Goal: Task Accomplishment & Management: Manage account settings

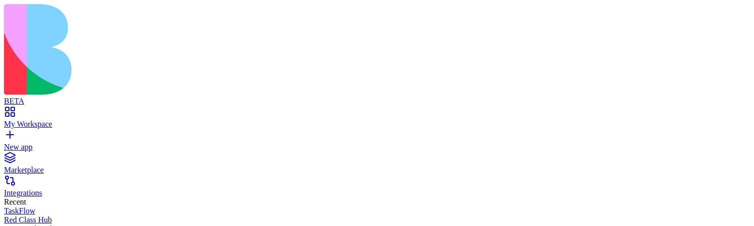
scroll to position [689, 0]
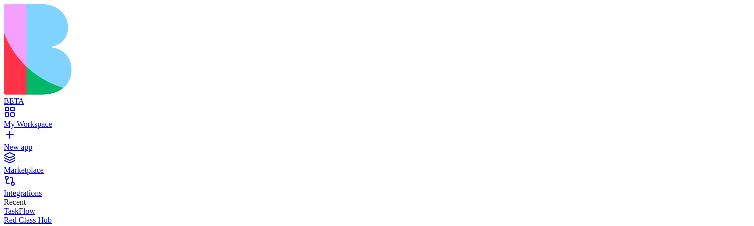
scroll to position [689, 0]
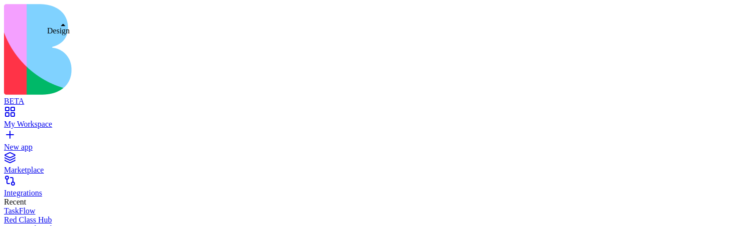
click button
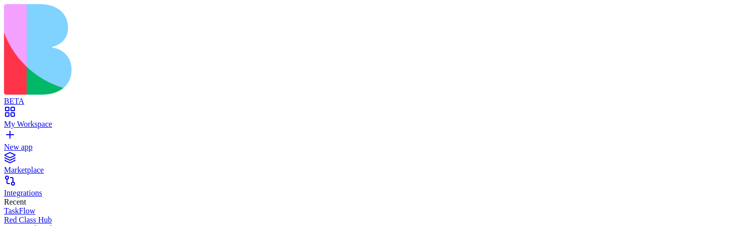
scroll to position [689, 0]
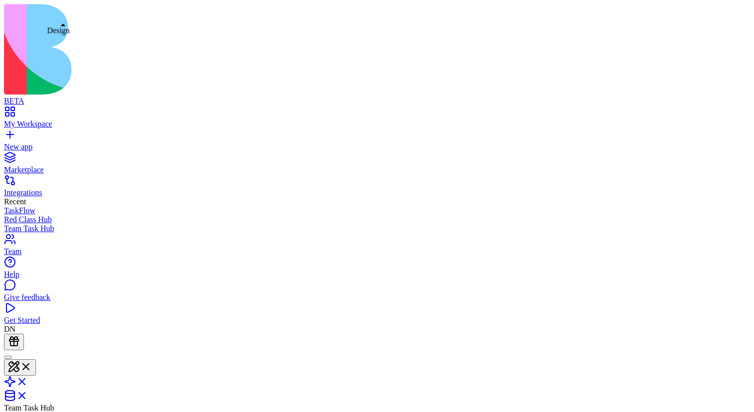
click at [36, 359] on button at bounding box center [20, 367] width 32 height 16
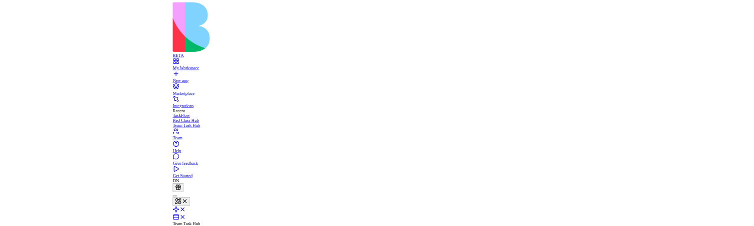
scroll to position [0, 0]
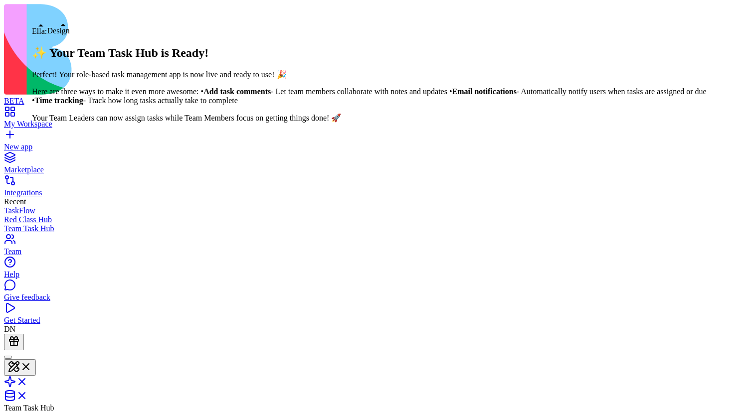
click at [8, 357] on div at bounding box center [8, 357] width 0 height 0
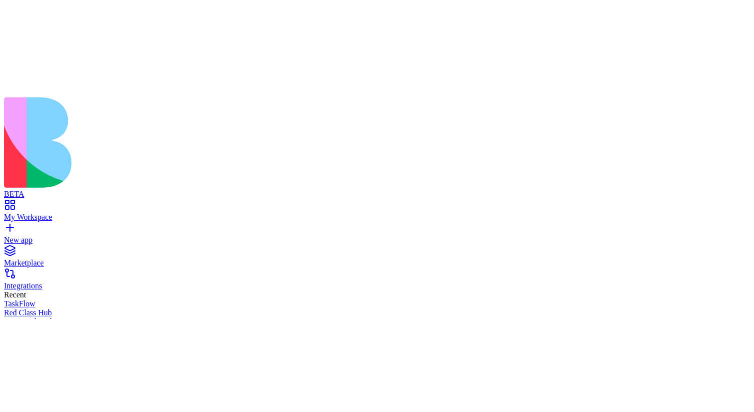
scroll to position [0, 0]
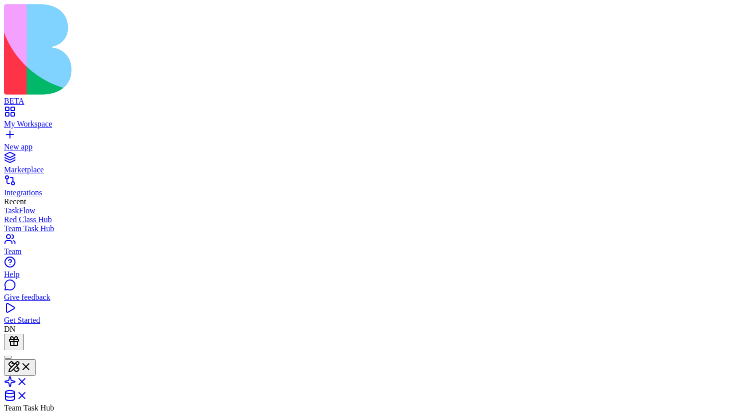
scroll to position [63, 0]
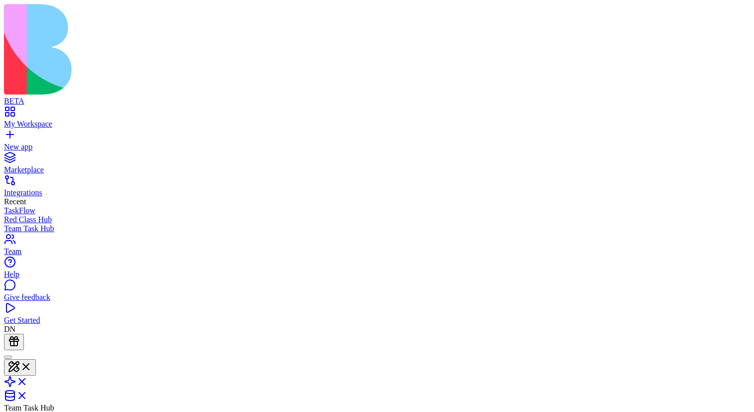
drag, startPoint x: 86, startPoint y: 396, endPoint x: 48, endPoint y: 396, distance: 37.9
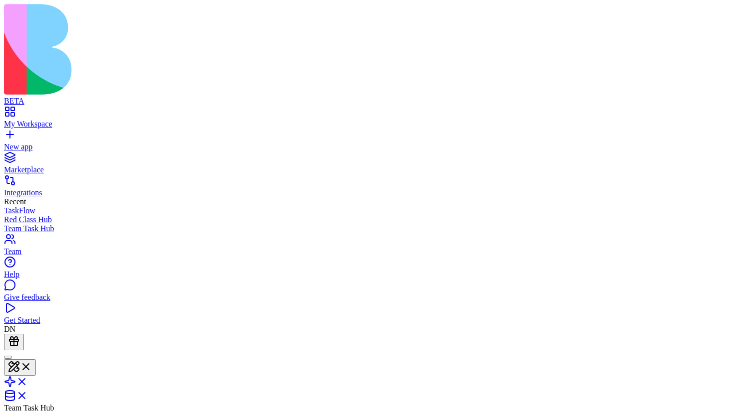
drag, startPoint x: 48, startPoint y: 396, endPoint x: 92, endPoint y: 396, distance: 43.9
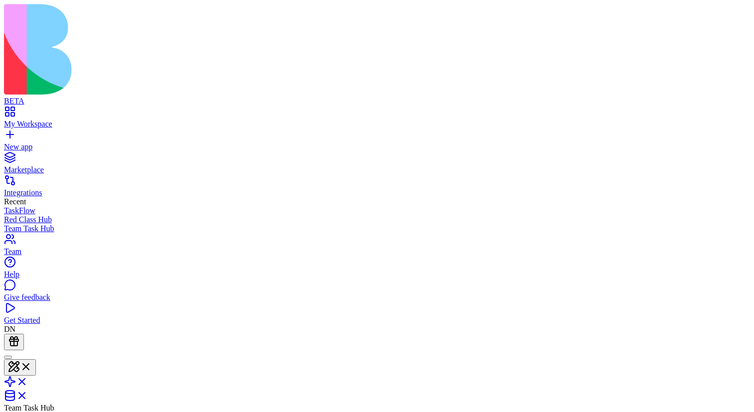
type textarea "**********"
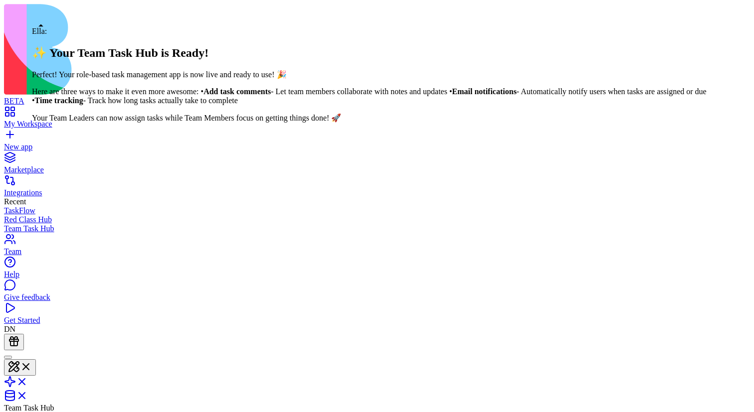
click at [8, 357] on div at bounding box center [8, 357] width 0 height 0
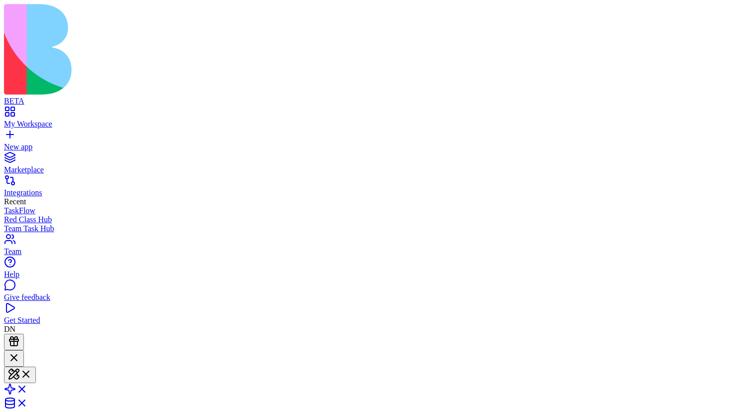
scroll to position [544, 0]
click at [36, 367] on button at bounding box center [20, 375] width 32 height 16
click button "Theme"
click span "Typography"
click span "Colors"
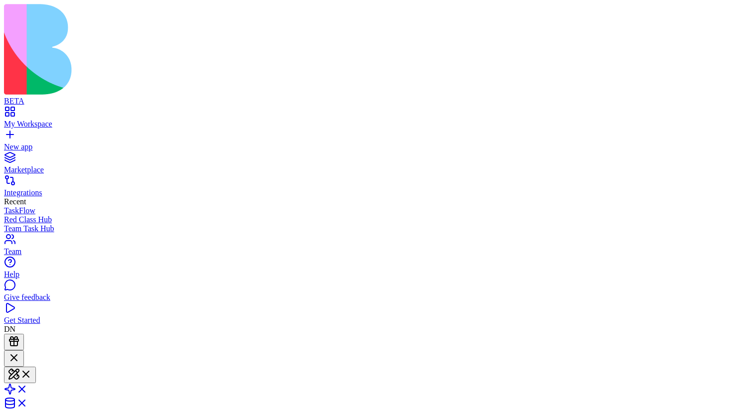
click span "Typography"
click span "Select font..."
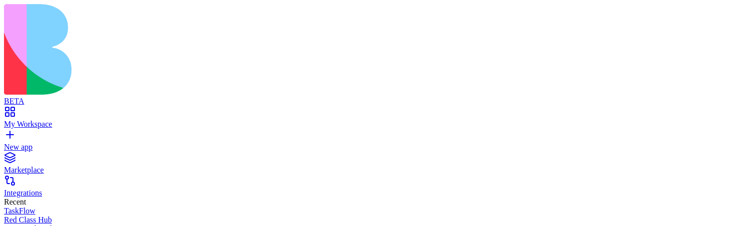
drag, startPoint x: 594, startPoint y: 125, endPoint x: 625, endPoint y: 125, distance: 30.9
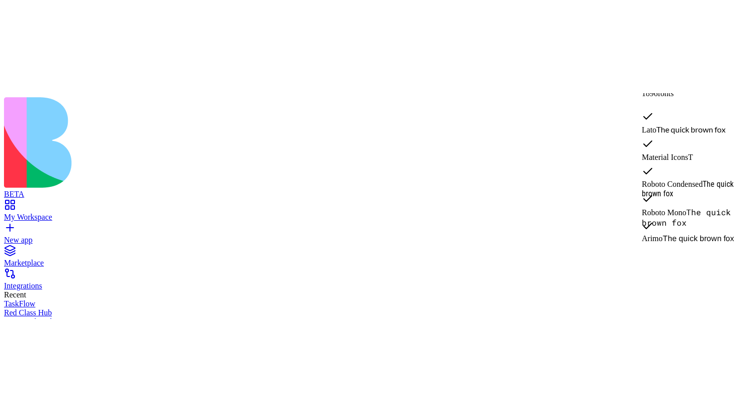
scroll to position [192, 0]
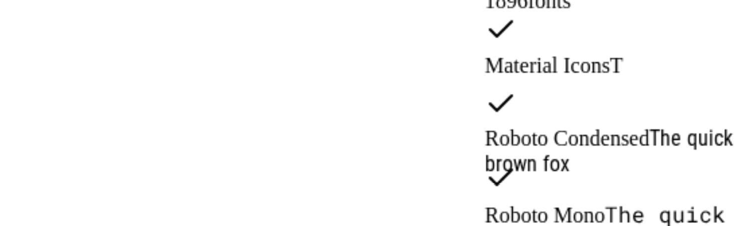
click at [651, 20] on span "Material Icons" at bounding box center [628, 24] width 46 height 8
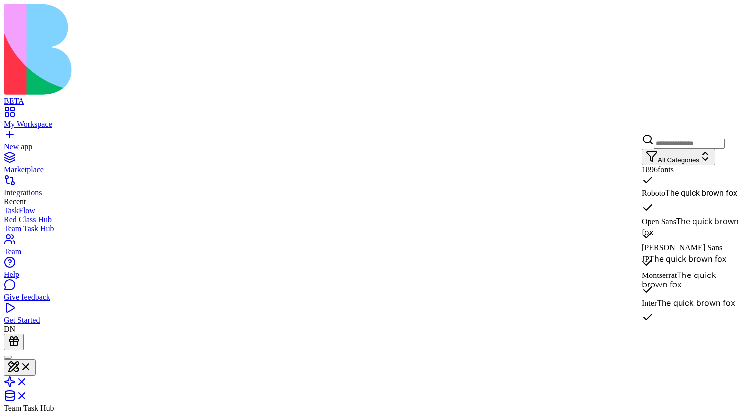
click at [676, 217] on span "Open Sans" at bounding box center [658, 221] width 34 height 8
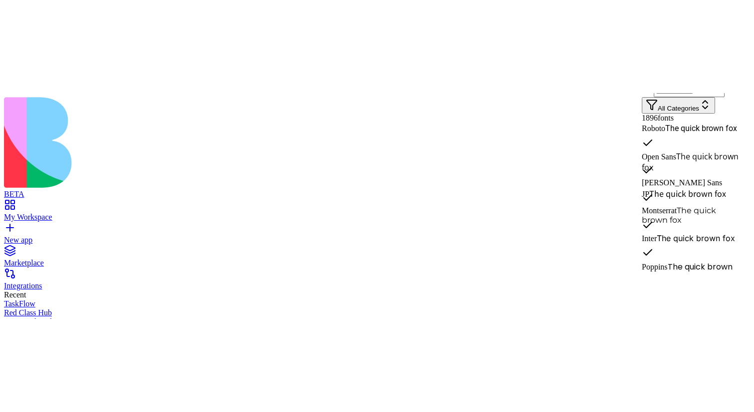
scroll to position [15, 0]
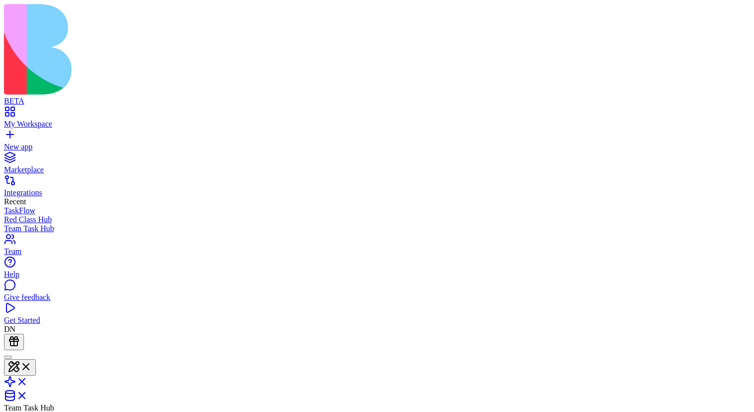
click at [36, 359] on button at bounding box center [20, 367] width 32 height 16
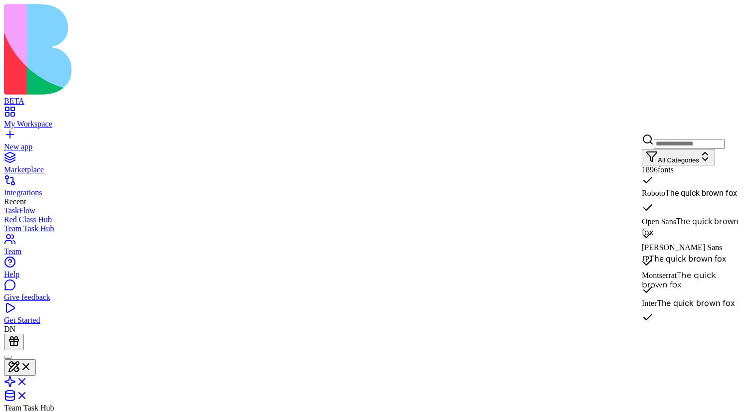
click at [666, 193] on span "The quick brown fox" at bounding box center [701, 192] width 72 height 9
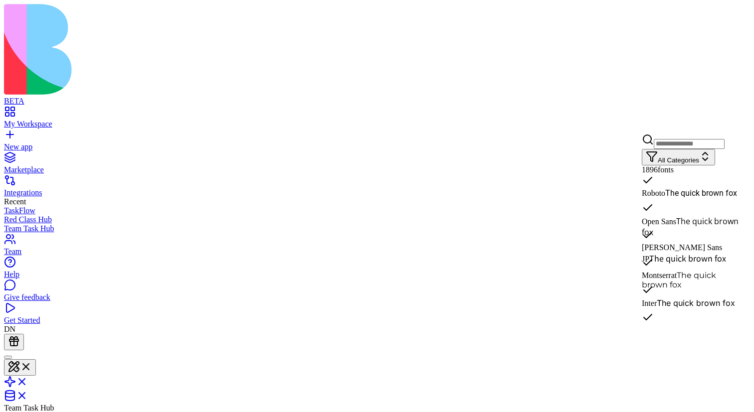
click at [666, 217] on span "Open Sans" at bounding box center [658, 221] width 34 height 8
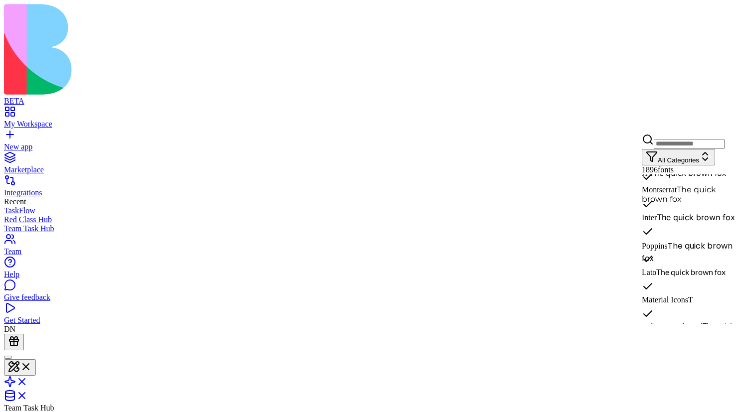
scroll to position [80, 0]
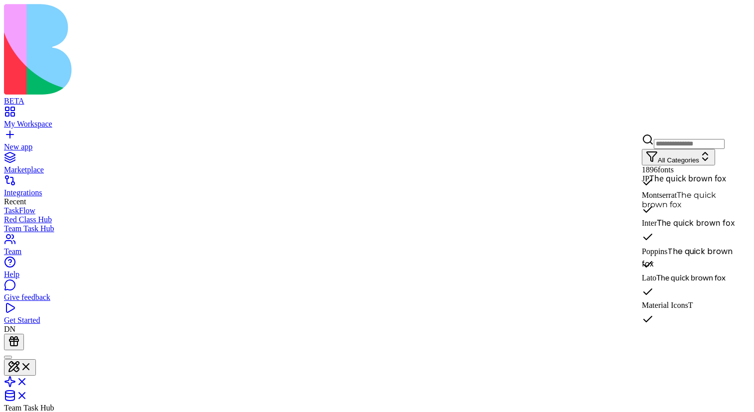
click at [672, 249] on span "The quick brown fox" at bounding box center [686, 258] width 91 height 24
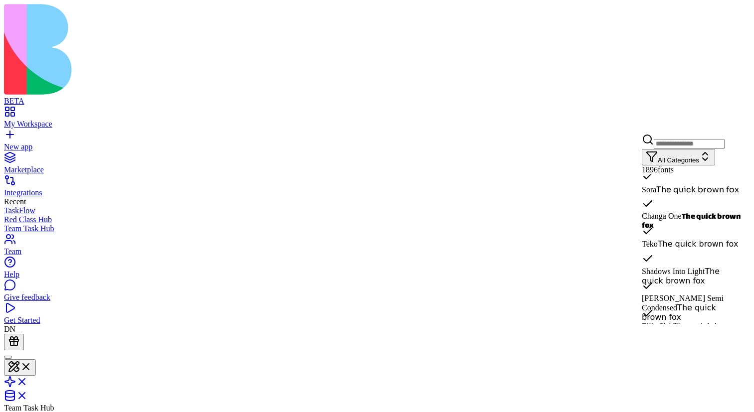
scroll to position [3091, 0]
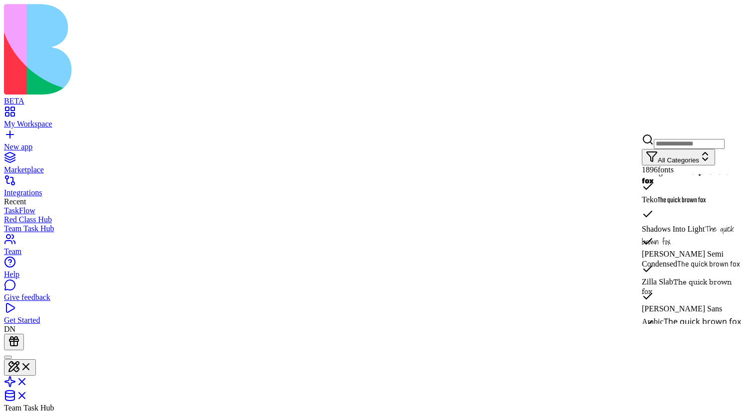
click at [667, 225] on span "Shadows Into Light" at bounding box center [672, 229] width 63 height 8
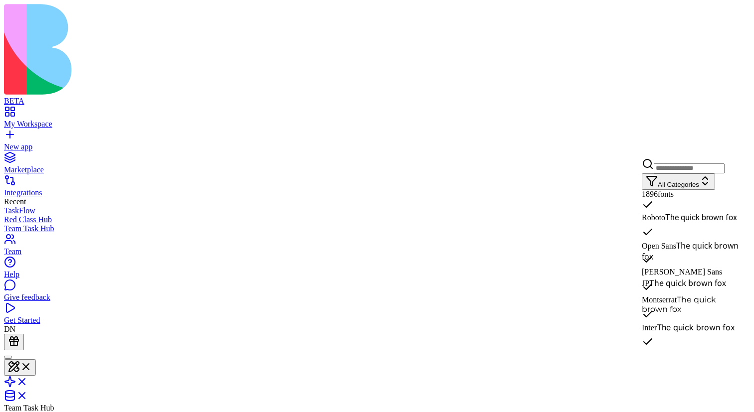
click at [677, 244] on span "The quick brown fox" at bounding box center [689, 251] width 97 height 22
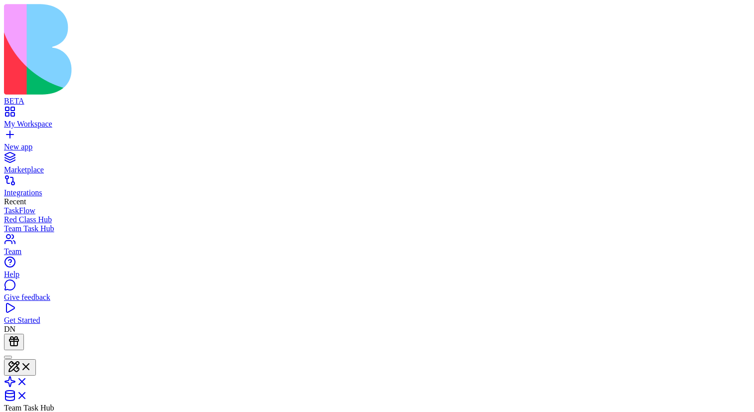
scroll to position [0, 0]
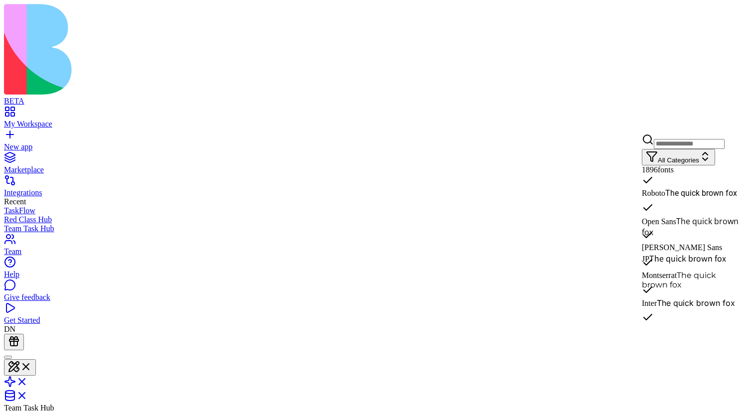
drag, startPoint x: 439, startPoint y: 754, endPoint x: 586, endPoint y: 782, distance: 150.2
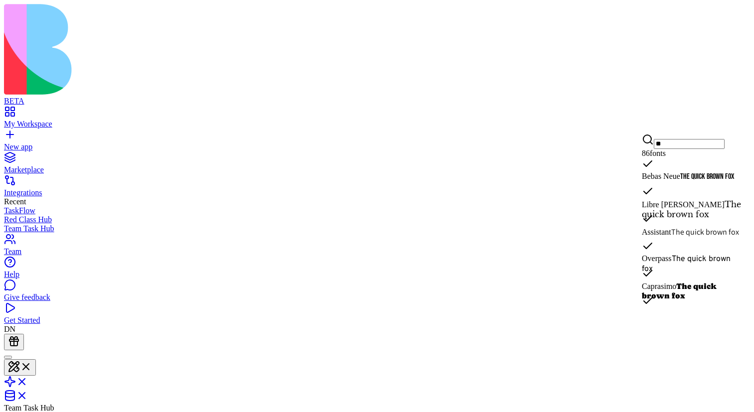
type input "*"
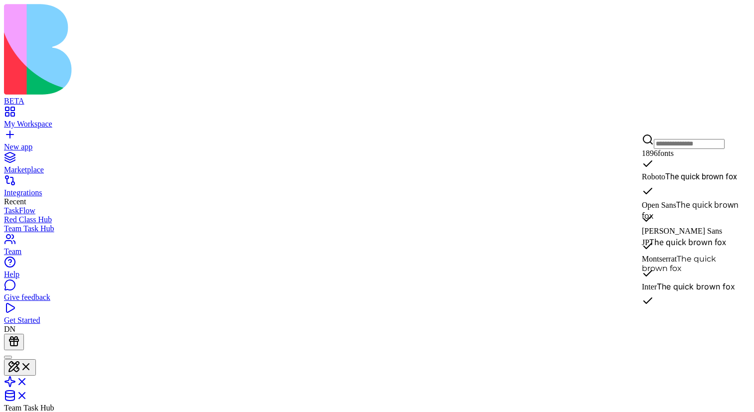
click at [665, 179] on span "Roboto" at bounding box center [652, 176] width 23 height 8
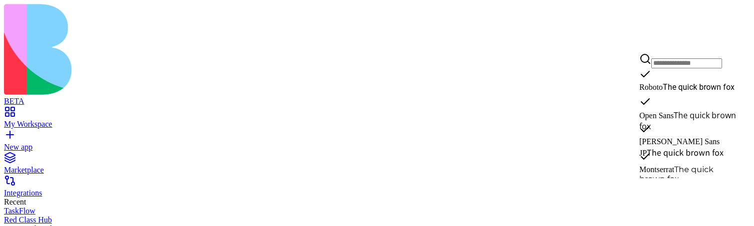
click at [666, 101] on div "Open Sans The quick brown fox" at bounding box center [690, 114] width 102 height 36
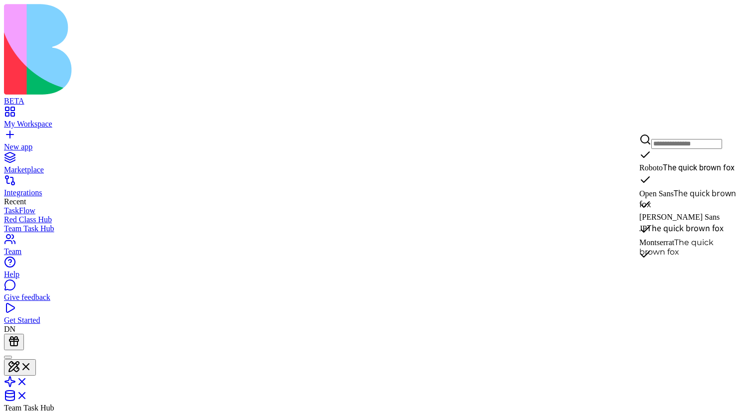
click at [680, 213] on span "Noto Sans JP" at bounding box center [679, 223] width 80 height 20
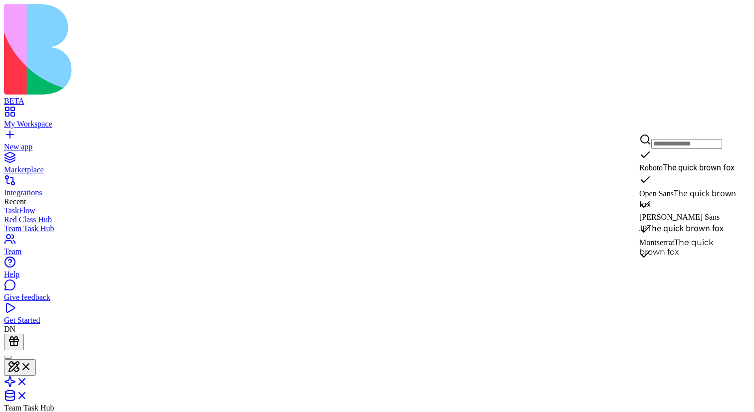
click at [662, 163] on span "Roboto" at bounding box center [650, 167] width 23 height 8
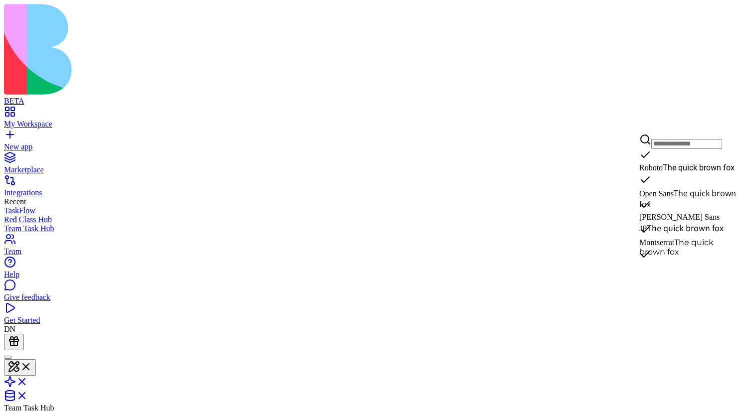
click at [670, 213] on span "Noto Sans JP" at bounding box center [679, 223] width 80 height 20
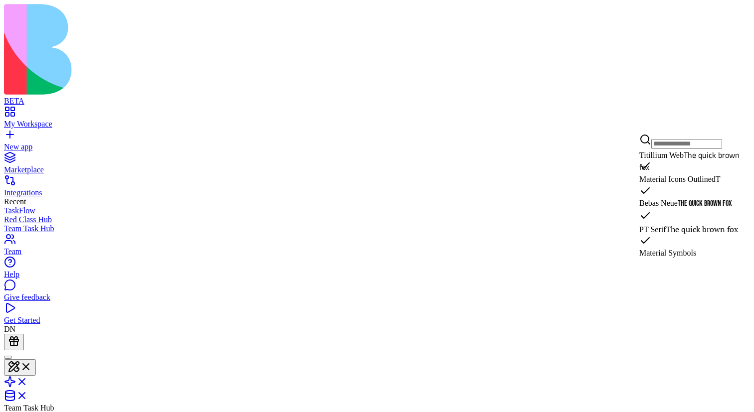
click at [690, 182] on span "The quick brown fox" at bounding box center [687, 188] width 97 height 28
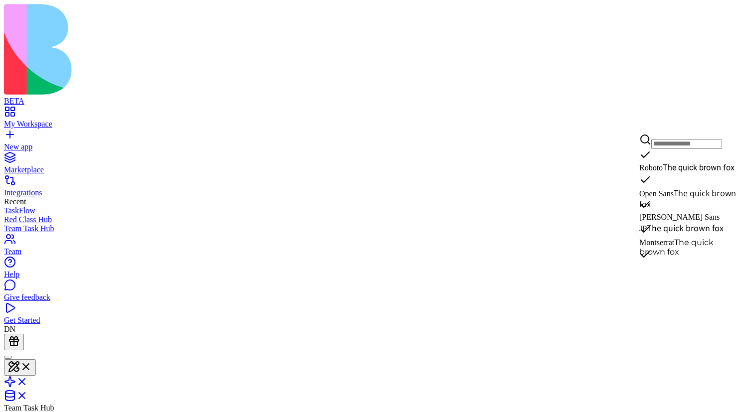
click at [668, 213] on span "Noto Sans JP" at bounding box center [679, 223] width 80 height 20
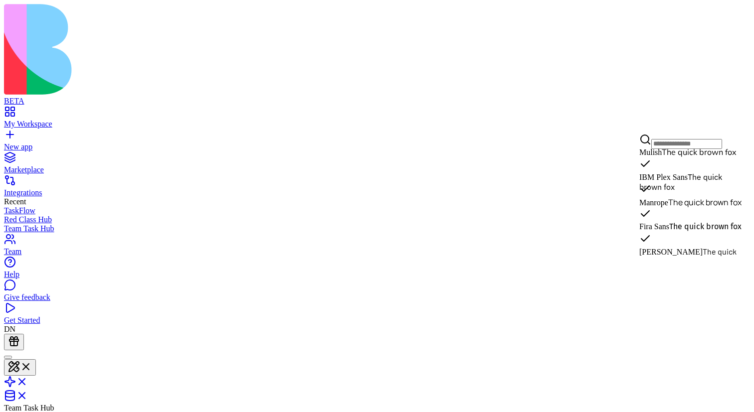
click at [680, 208] on span "The quick brown fox" at bounding box center [704, 202] width 73 height 11
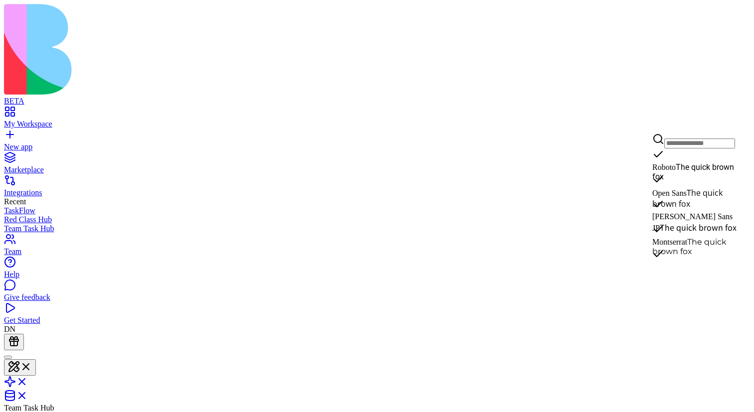
click at [687, 153] on div "Roboto The quick brown fox" at bounding box center [697, 165] width 90 height 33
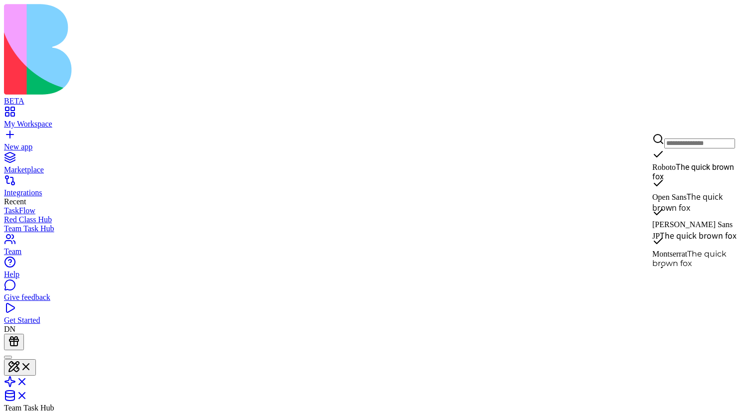
click at [697, 197] on span "The quick brown fox" at bounding box center [687, 202] width 70 height 22
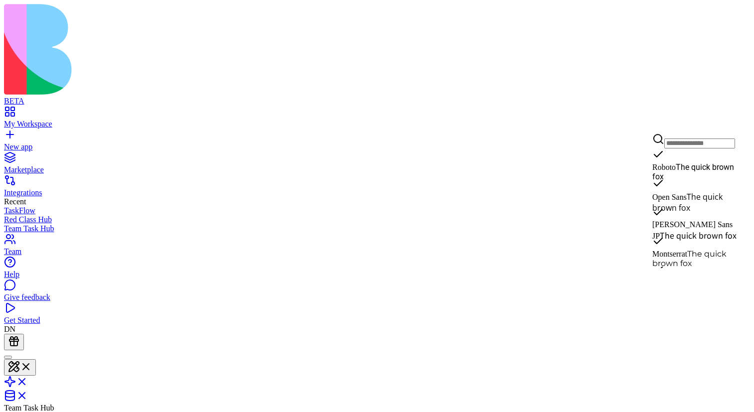
click at [687, 233] on span "The quick brown fox" at bounding box center [697, 235] width 77 height 12
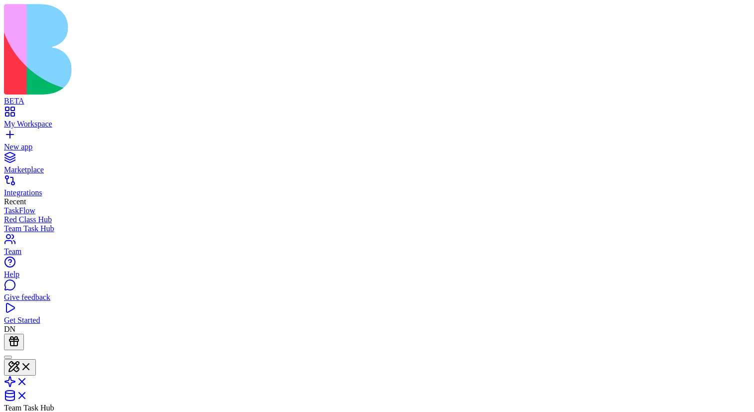
type input "*****"
type input "*********"
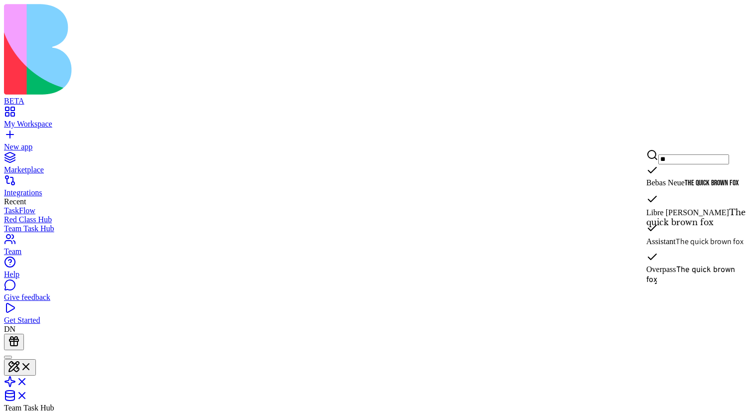
type input "**"
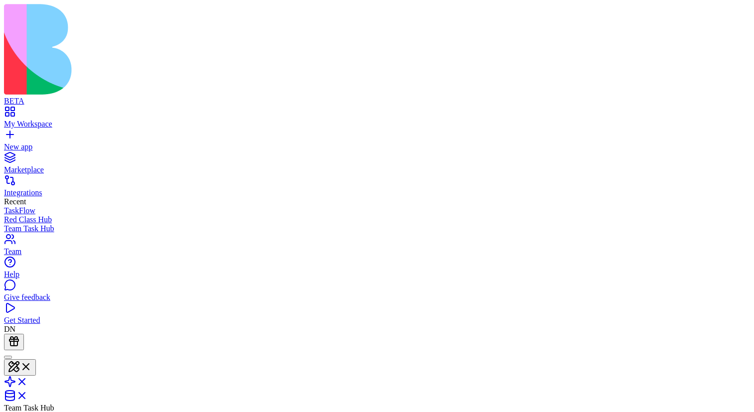
type input "*****"
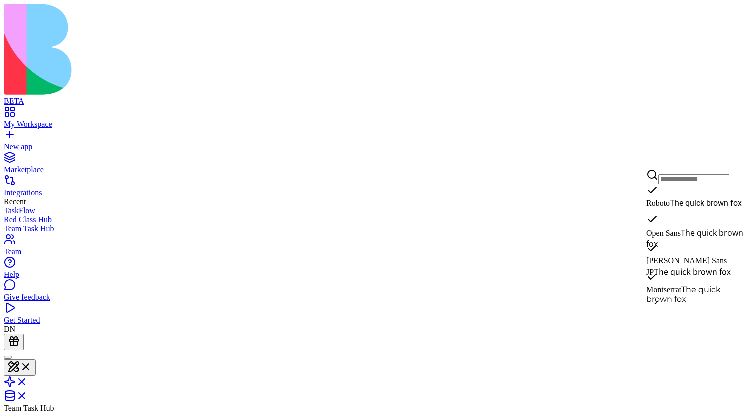
type input "*"
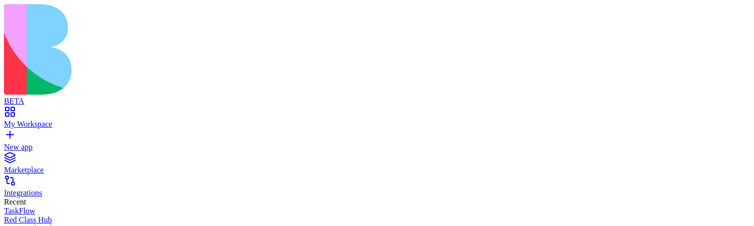
type input "******"
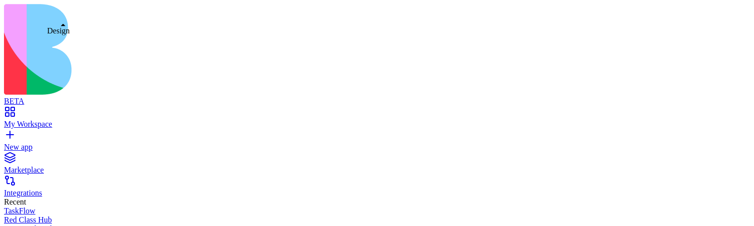
type input "***"
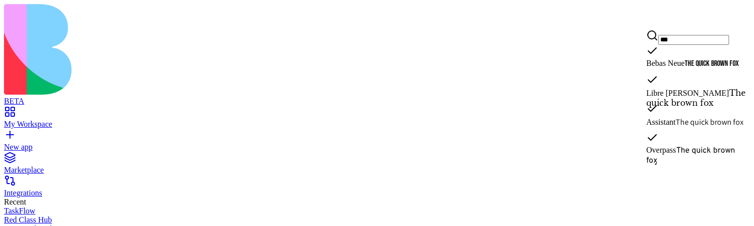
type input "***"
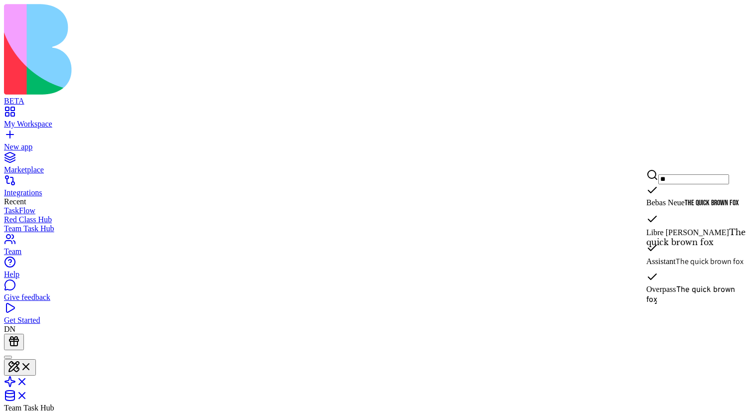
type input "***"
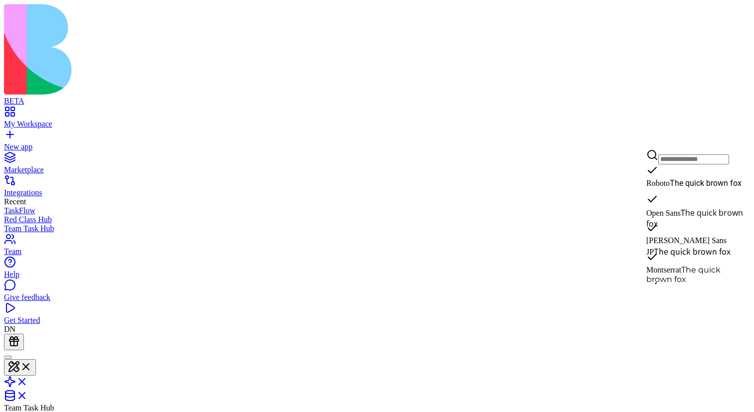
click at [676, 188] on div "Roboto The quick brown fox" at bounding box center [696, 175] width 100 height 23
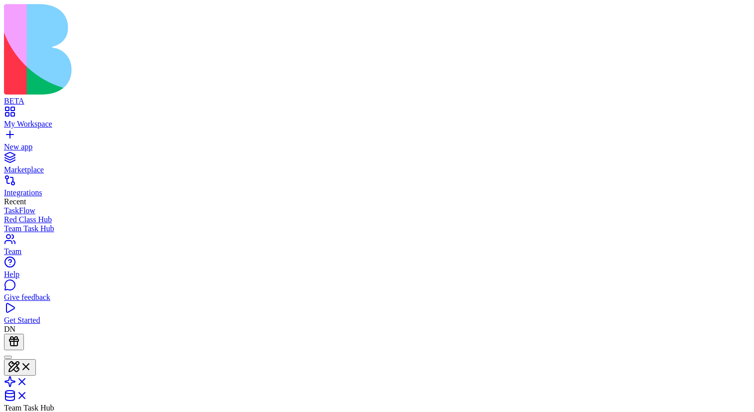
click at [676, 154] on div "*** No fonts found." at bounding box center [696, 141] width 100 height 24
click at [679, 139] on input "***" at bounding box center [693, 140] width 71 height 10
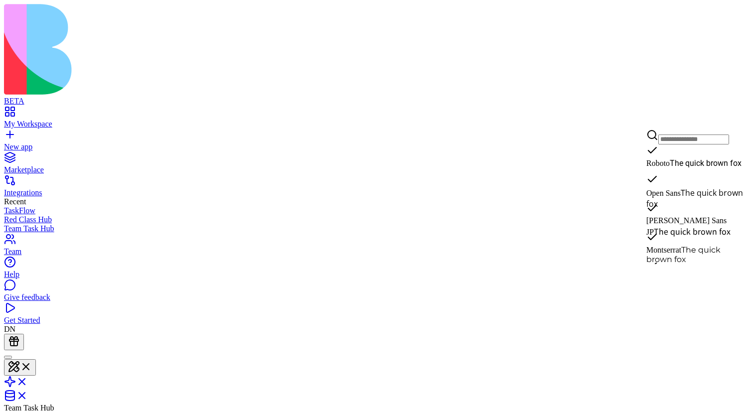
click span "The quick brown fox"
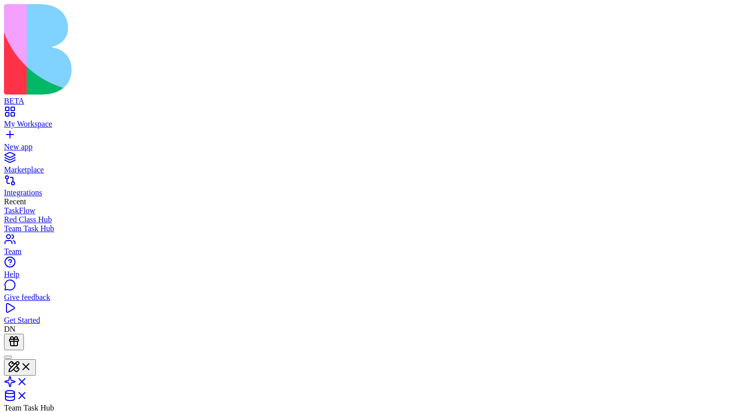
click span "Select font..."
type input "*"
type input "******"
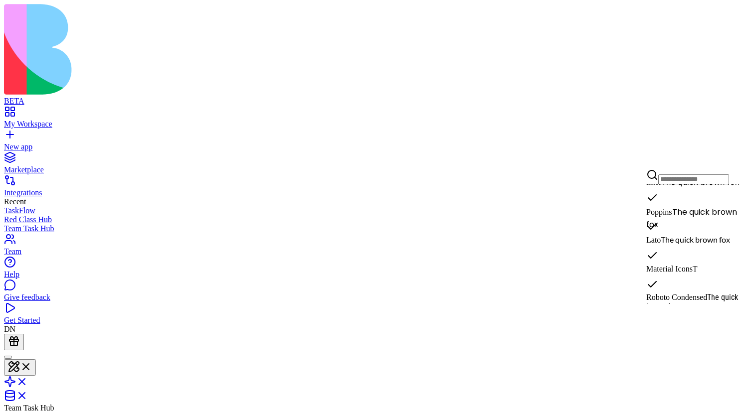
scroll to position [201, 0]
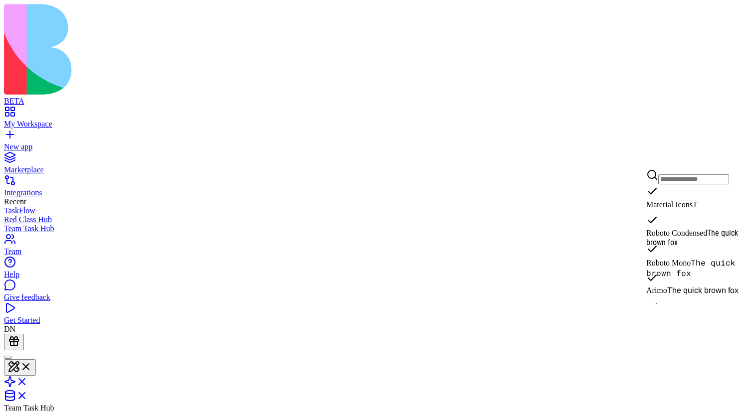
click span "Roboto Mono"
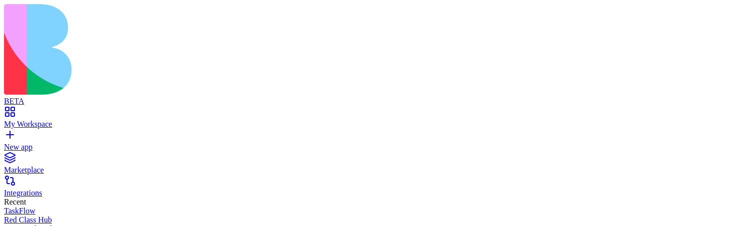
click html "BETA My Workspace New app Marketplace Integrations Recent TaskFlow Red Class Hu…"
click span "Colors"
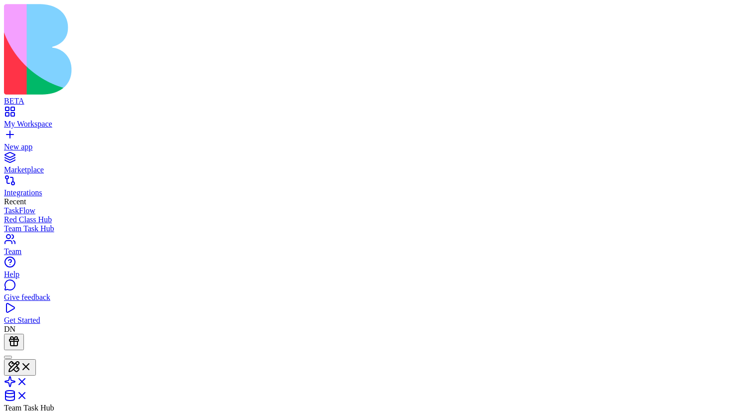
scroll to position [42, 0]
click span "Typography"
click span "Colors"
click span "Typography"
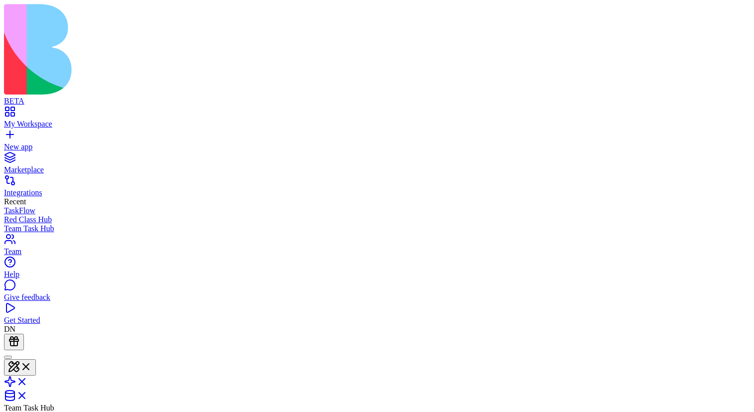
click span "Components"
click span "Typography"
click span "Components"
click div "Typography"
click input
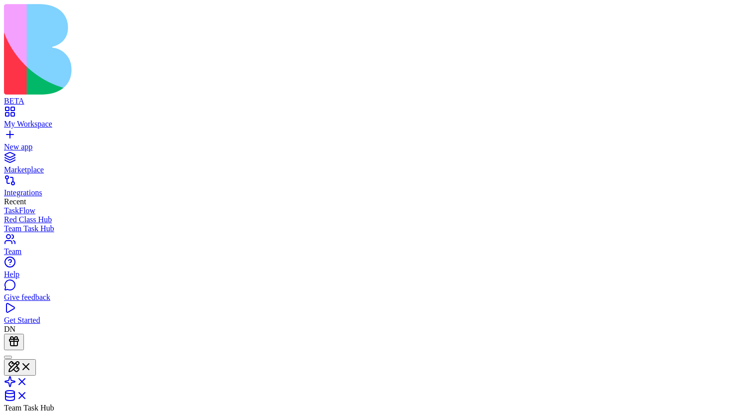
type input "*"
click at [36, 359] on button at bounding box center [20, 367] width 32 height 16
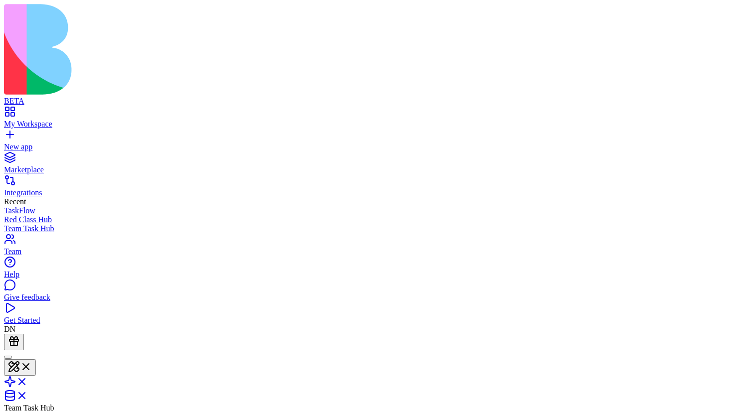
click at [36, 359] on button at bounding box center [20, 367] width 32 height 16
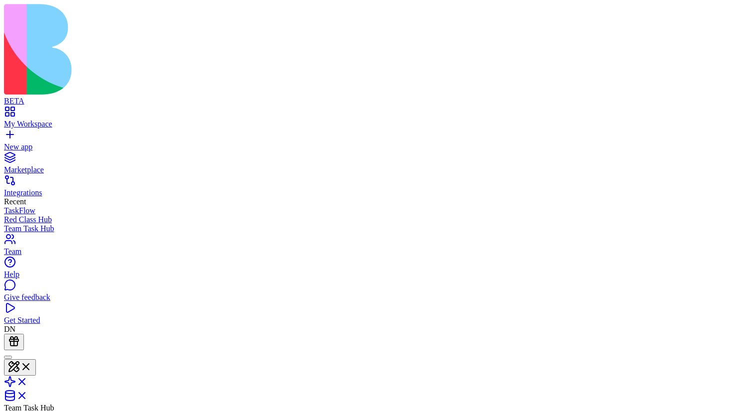
click at [36, 359] on button at bounding box center [20, 367] width 32 height 16
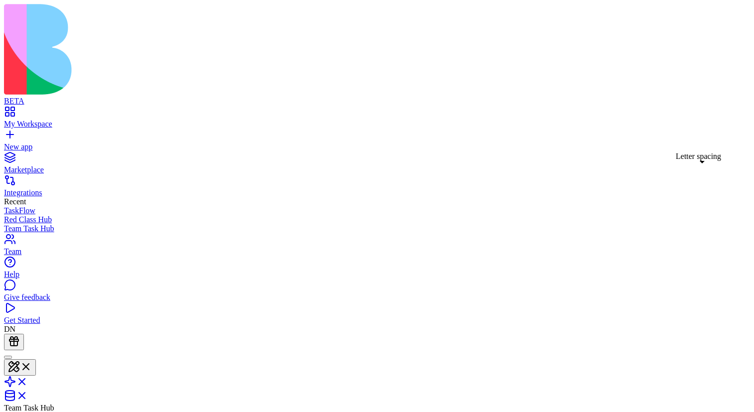
type input "*"
drag, startPoint x: 599, startPoint y: 178, endPoint x: 633, endPoint y: 178, distance: 33.4
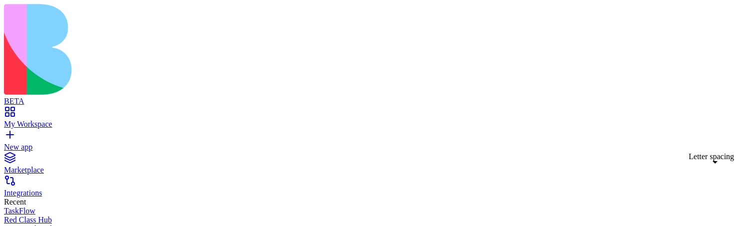
type input "*"
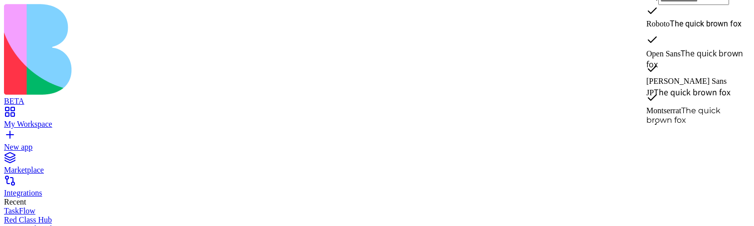
click at [678, 87] on span "The quick brown fox" at bounding box center [691, 92] width 77 height 12
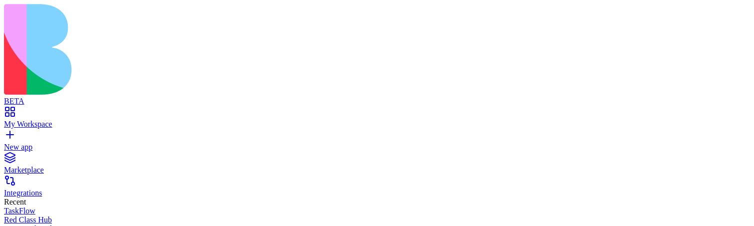
type input "*"
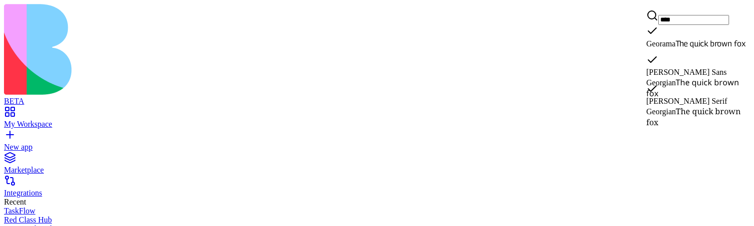
type input "*****"
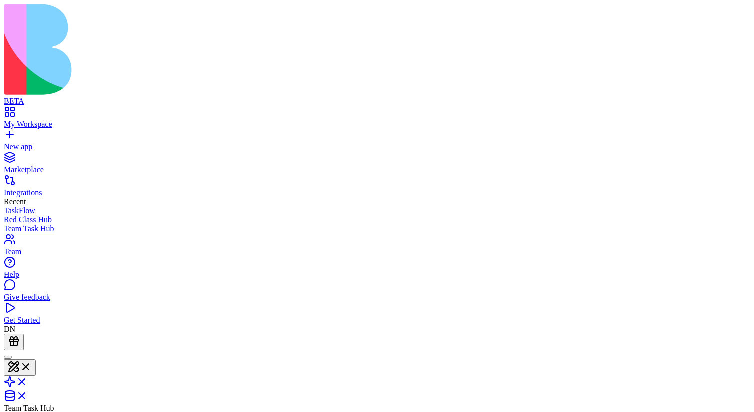
click at [36, 359] on button at bounding box center [20, 367] width 32 height 16
click at [28, 381] on link at bounding box center [16, 385] width 24 height 8
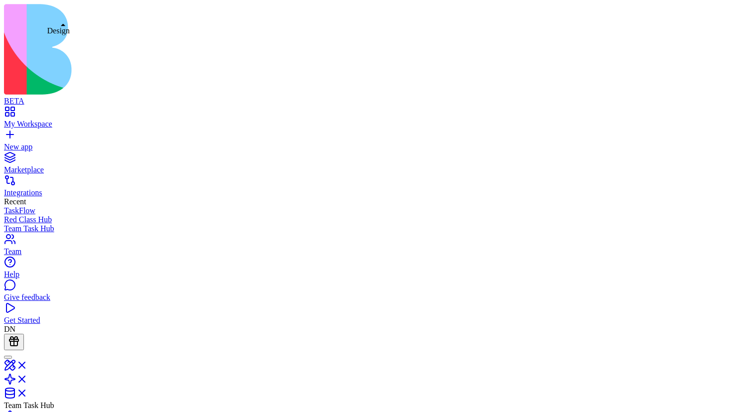
click at [28, 364] on link at bounding box center [16, 368] width 24 height 8
click at [59, 350] on header "Team Task Hub Invite & Share" at bounding box center [377, 404] width 746 height 109
click at [36, 359] on button at bounding box center [20, 367] width 32 height 16
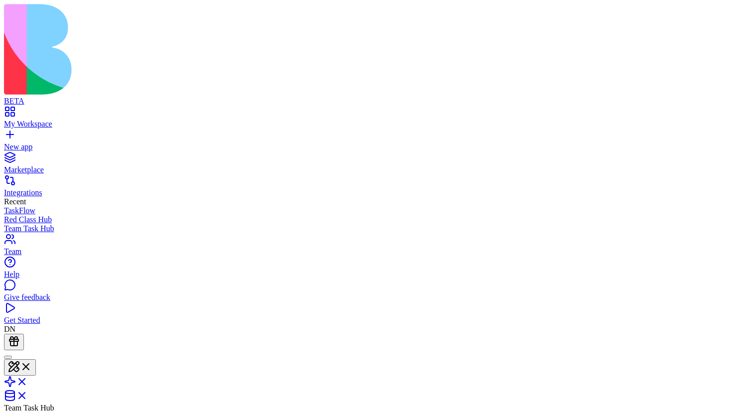
click at [36, 359] on button at bounding box center [20, 367] width 32 height 16
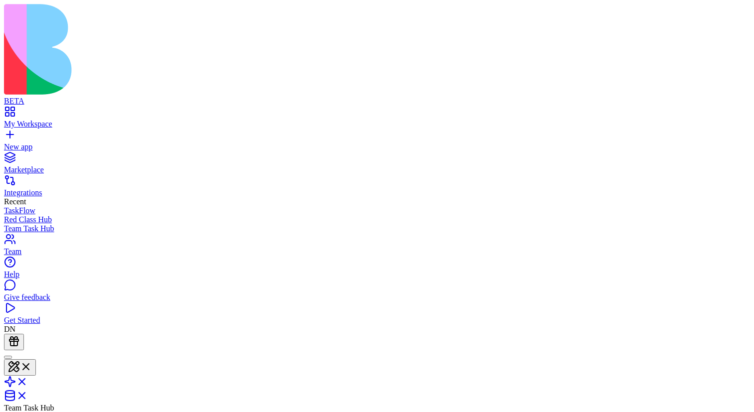
type input "*"
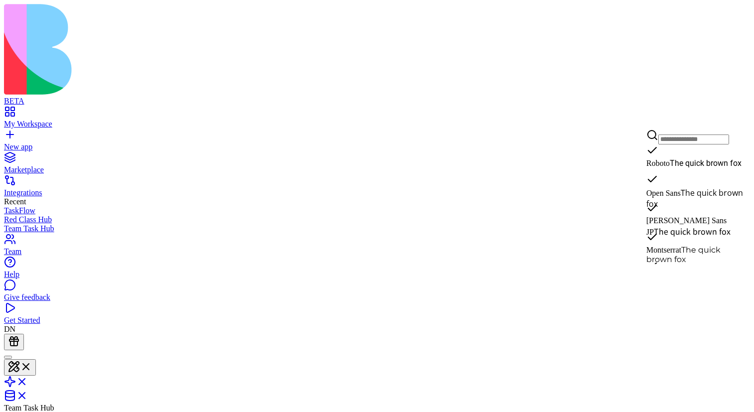
click at [684, 168] on span "The quick brown fox" at bounding box center [705, 162] width 72 height 9
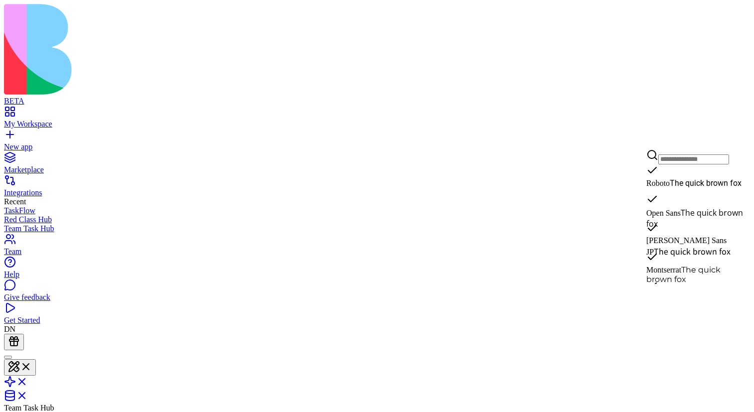
click at [669, 220] on span "The quick brown fox" at bounding box center [694, 218] width 97 height 22
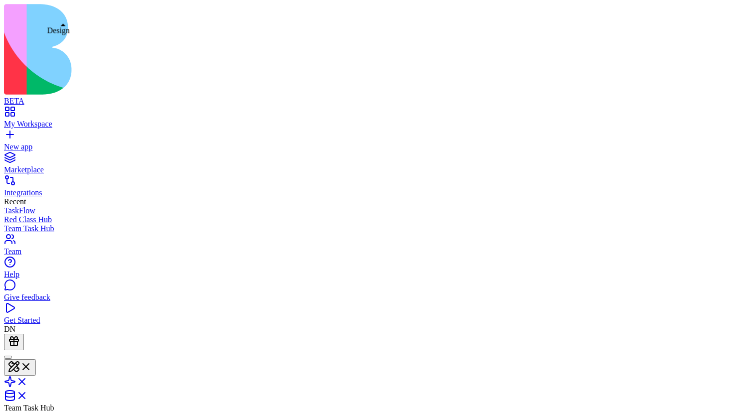
click at [36, 359] on button at bounding box center [20, 367] width 32 height 16
type input "*******"
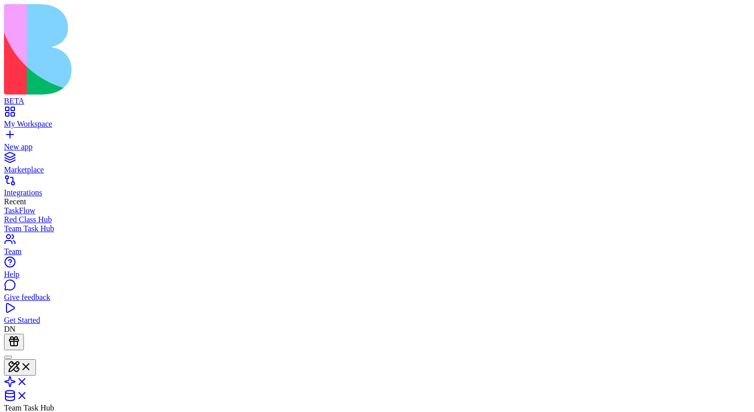
type input "***"
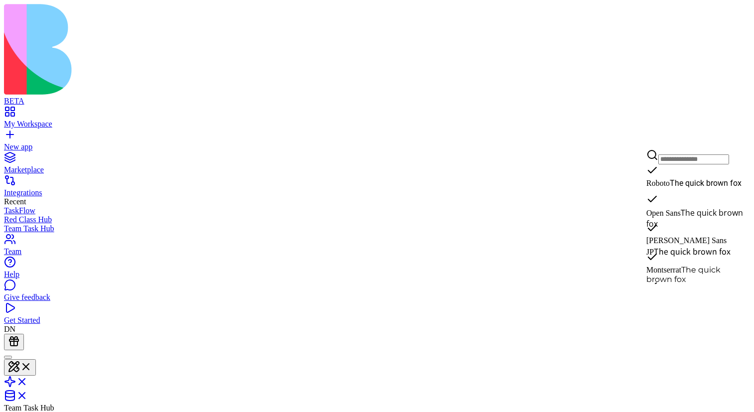
click at [687, 200] on div "Open Sans The quick brown fox" at bounding box center [696, 211] width 100 height 36
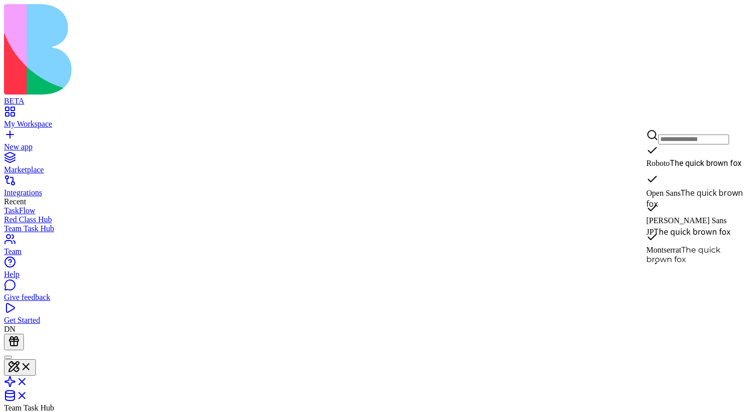
click at [669, 162] on span "Roboto" at bounding box center [657, 163] width 23 height 8
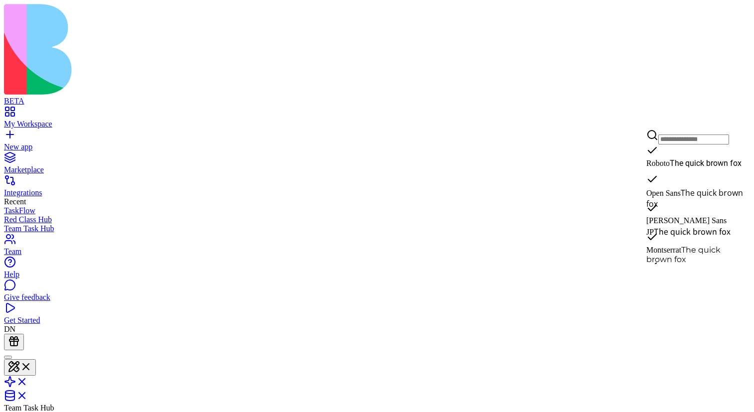
click at [688, 225] on span "The quick brown fox" at bounding box center [691, 231] width 77 height 12
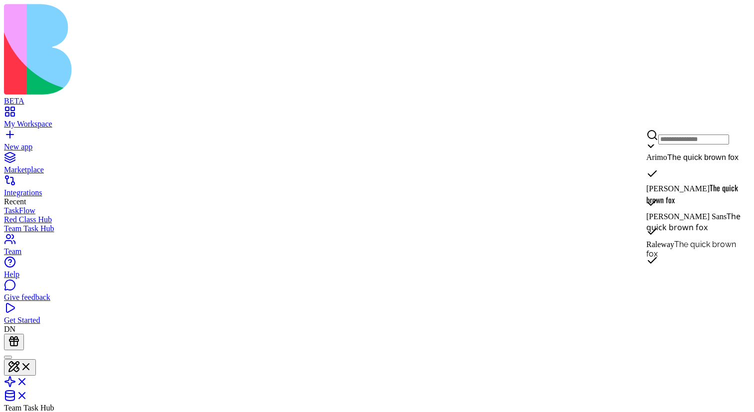
click at [683, 191] on span "The quick brown fox" at bounding box center [692, 194] width 92 height 24
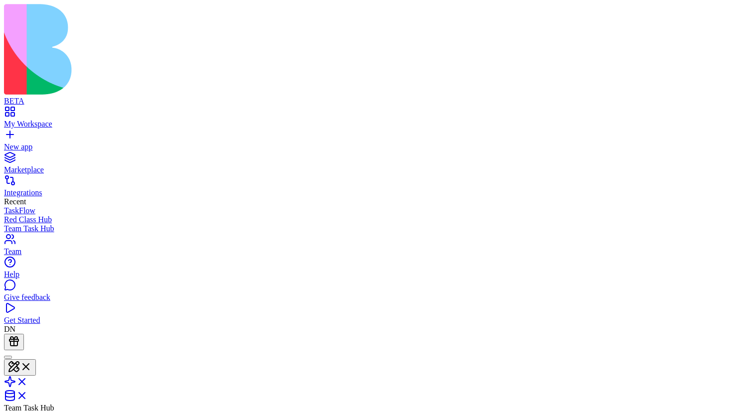
type input "*"
type input "*******"
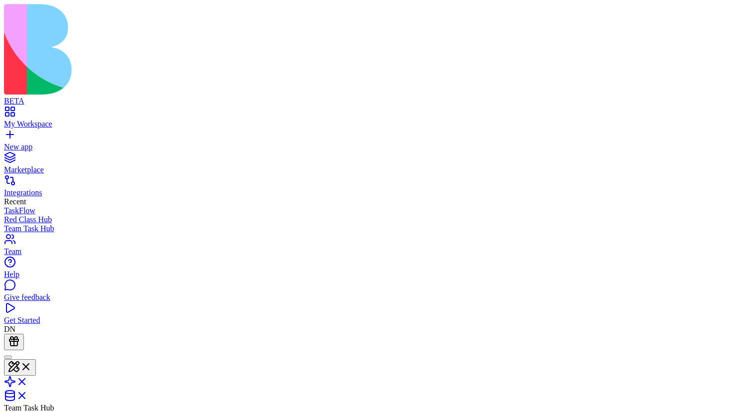
type input "*"
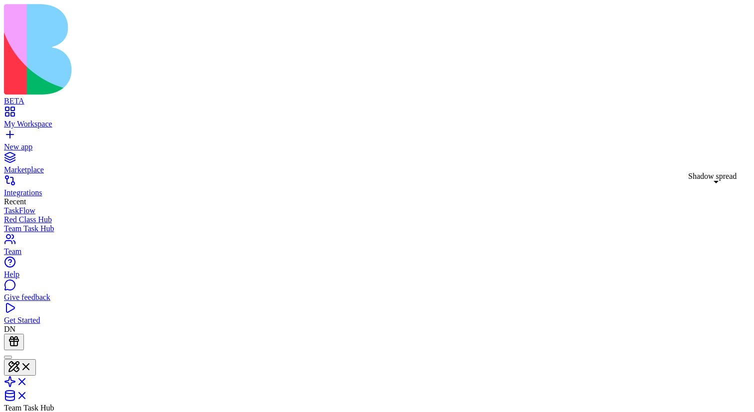
type input "*"
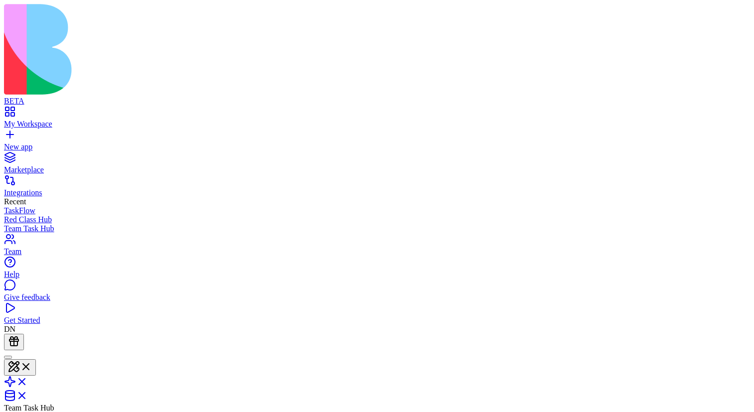
type input "*"
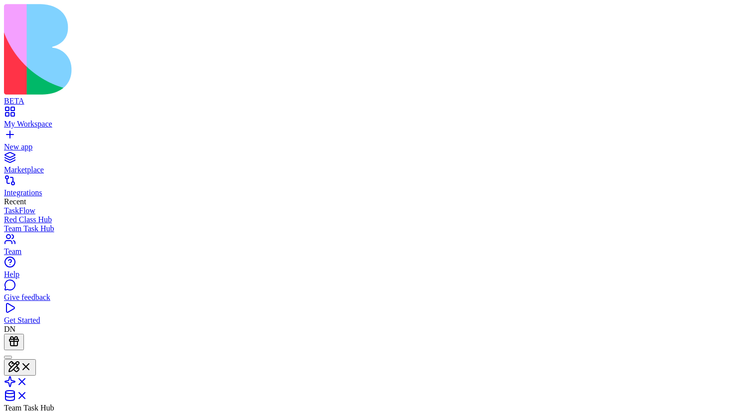
type input "*"
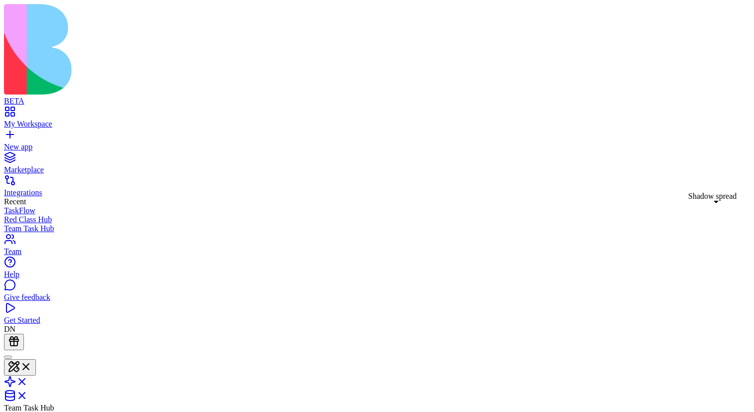
type input "*"
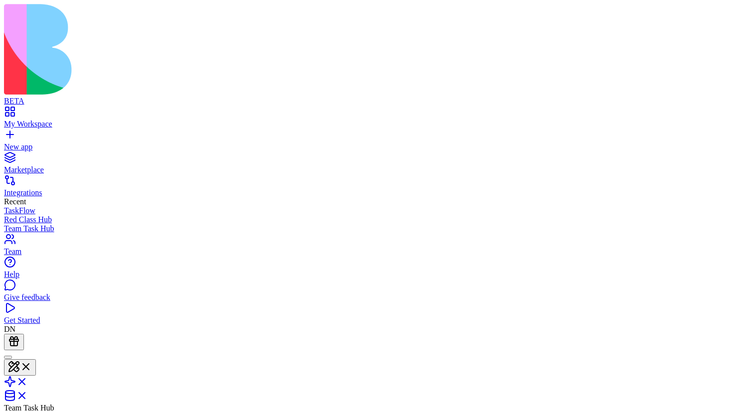
type input "*"
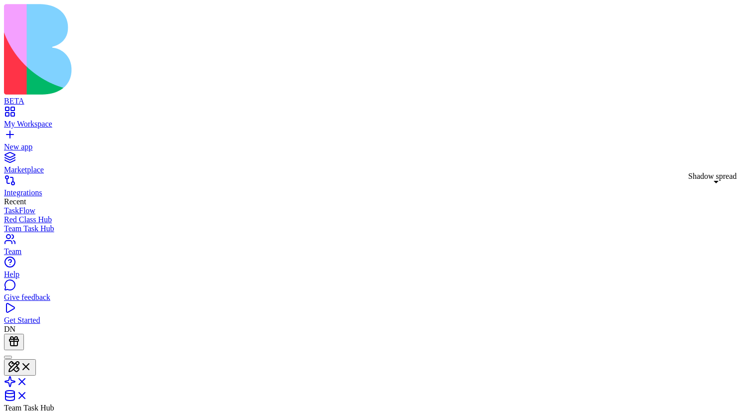
type input "*"
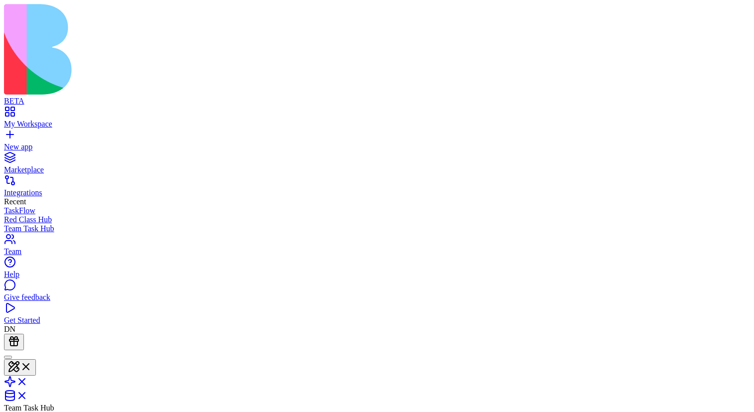
type input "*"
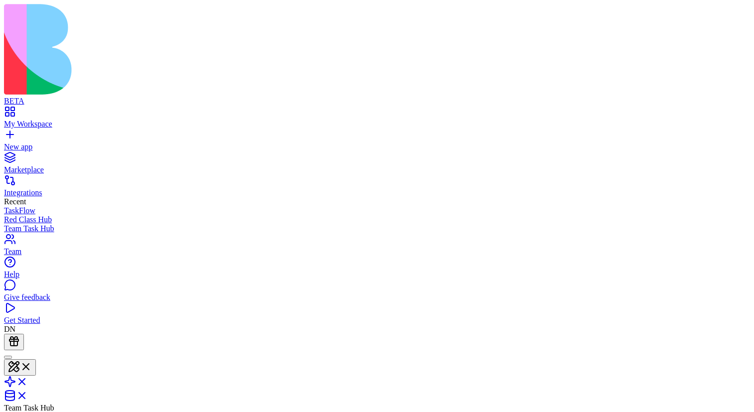
type input "*"
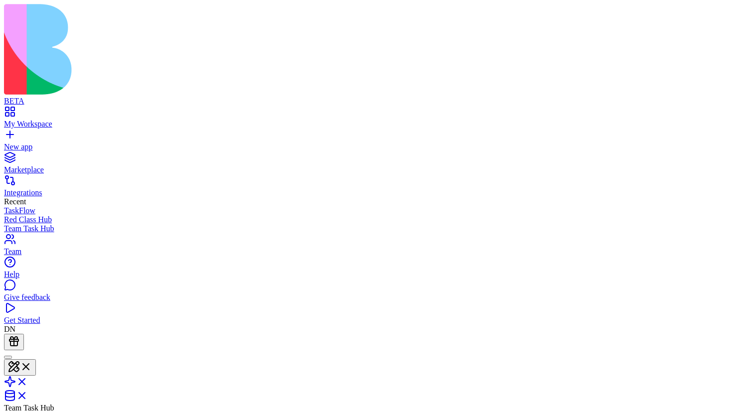
type input "*"
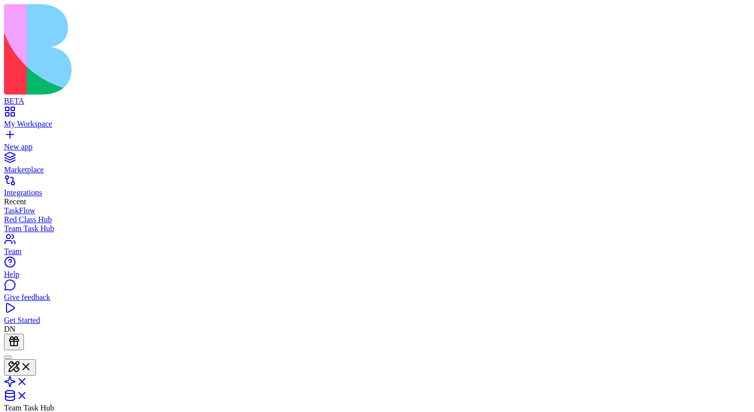
type input "*"
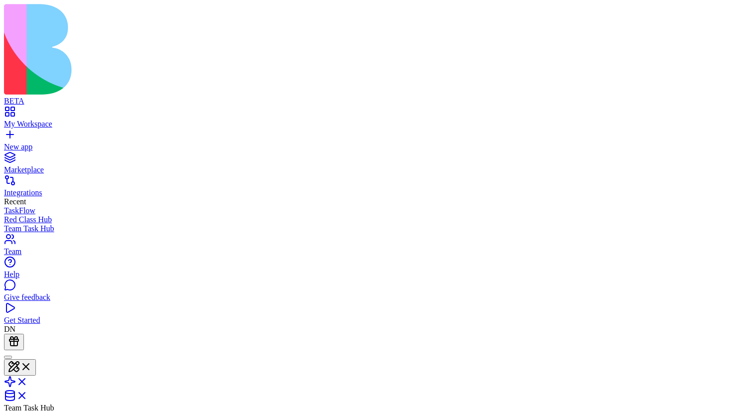
type input "*"
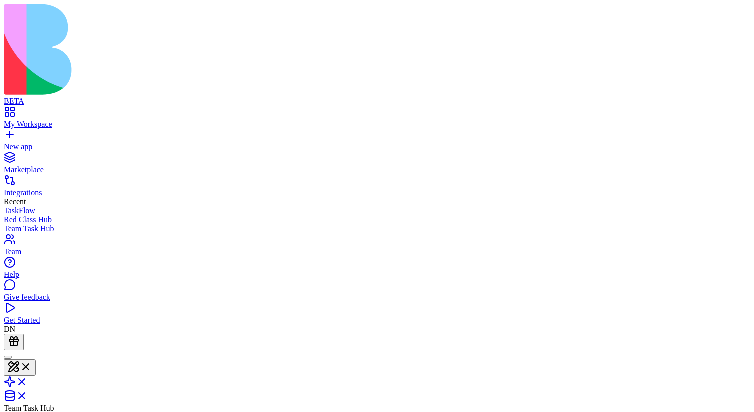
type input "*"
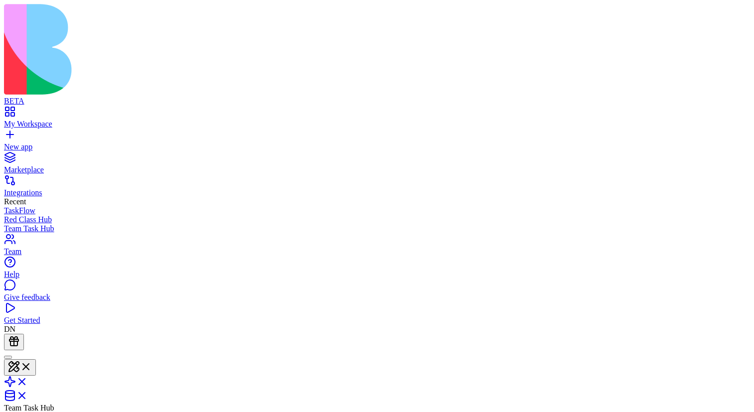
type input "*"
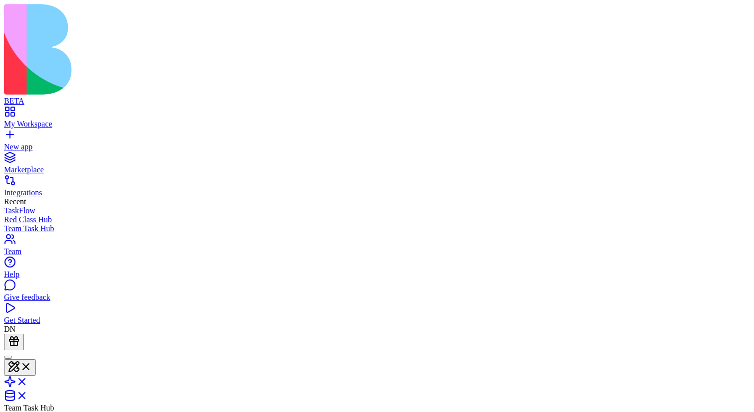
type input "*"
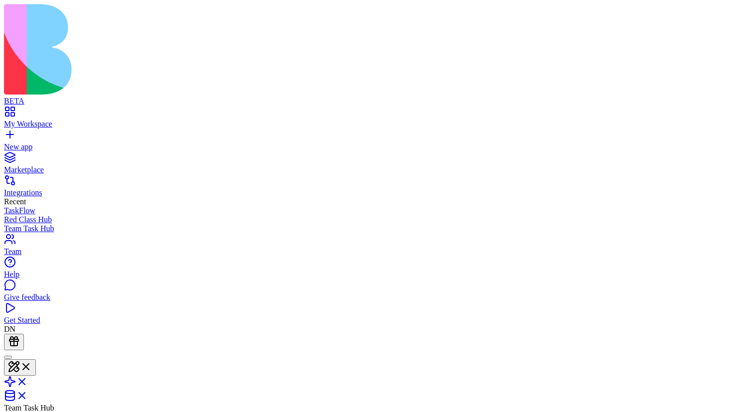
type input "*"
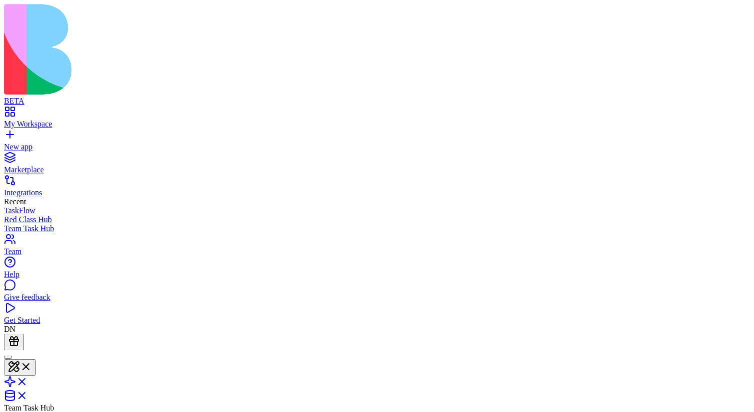
type input "*"
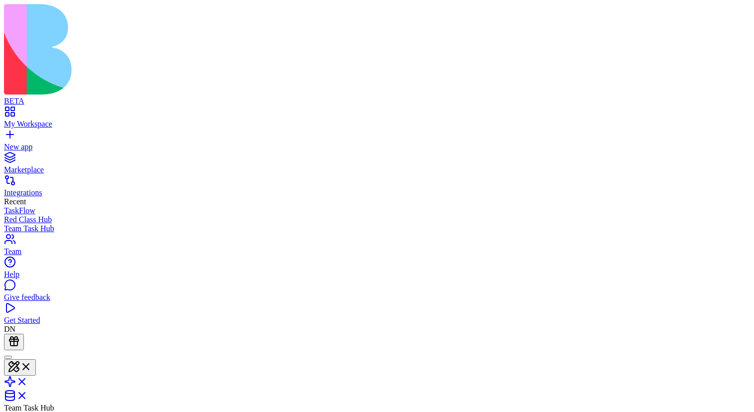
click at [36, 359] on button at bounding box center [20, 367] width 32 height 16
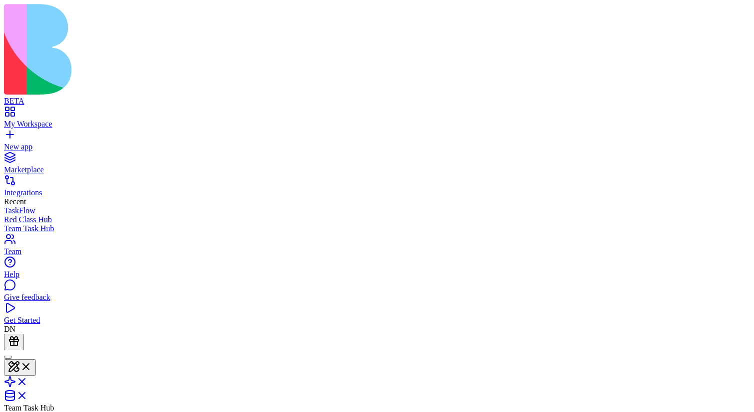
type input "*******"
type input "****"
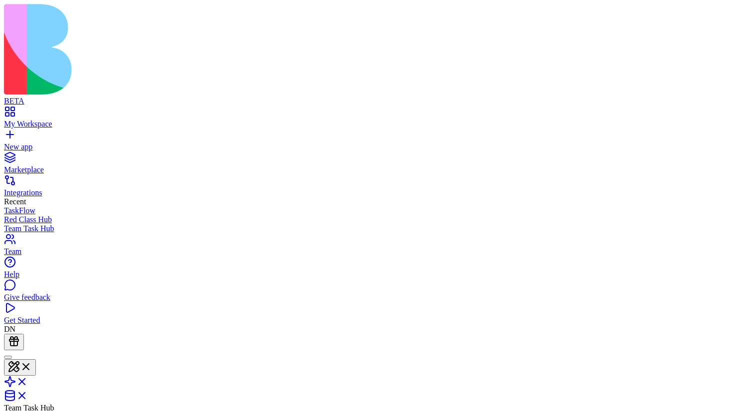
type input "*"
click at [36, 359] on button at bounding box center [20, 367] width 32 height 16
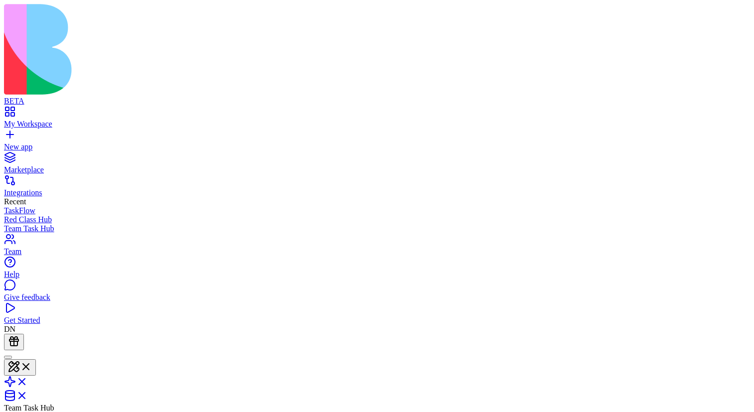
click at [36, 359] on button at bounding box center [20, 367] width 32 height 16
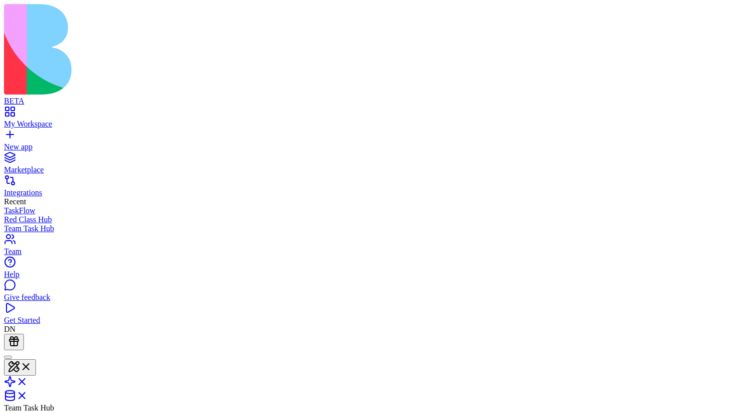
type input "*******"
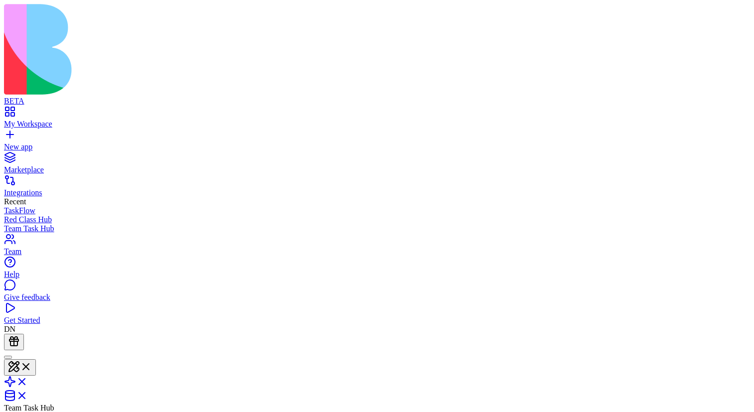
type input "*"
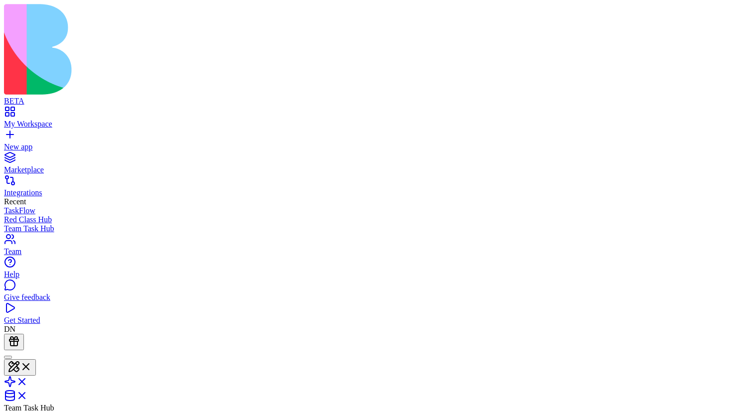
type input "*"
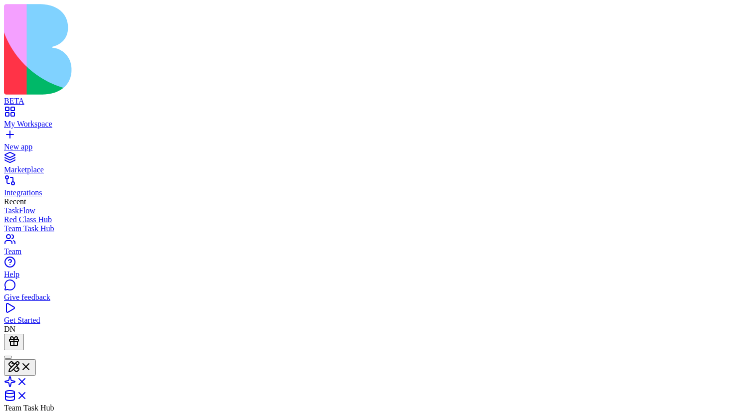
type input "*"
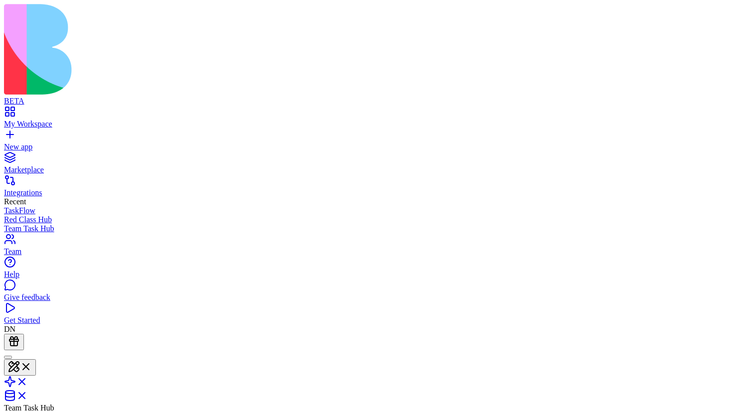
type input "**"
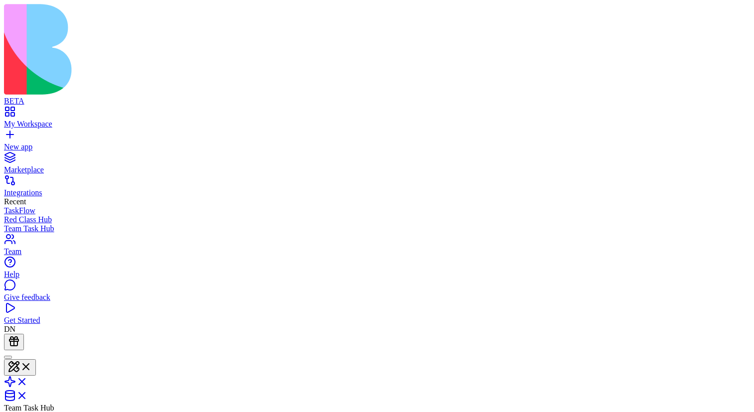
type input "*"
drag, startPoint x: 698, startPoint y: 204, endPoint x: 681, endPoint y: 204, distance: 16.9
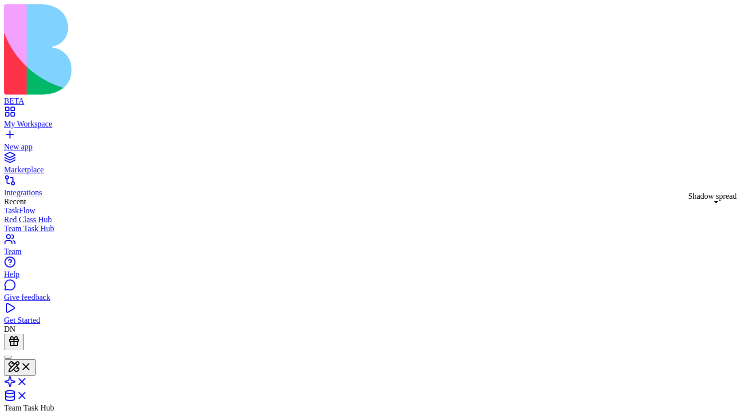
type input "*"
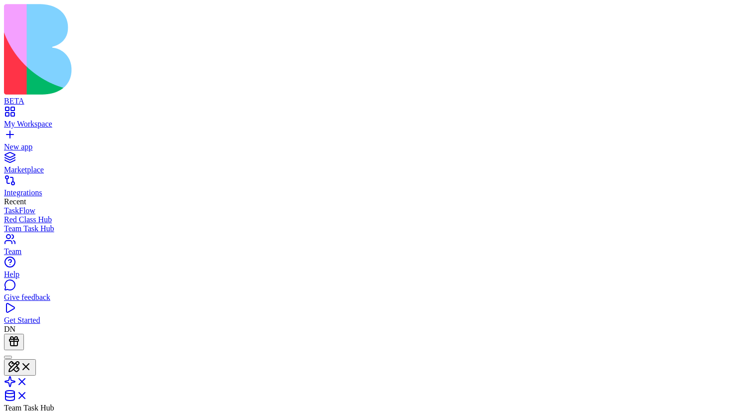
type input "**"
